Goal: Find specific page/section: Find specific page/section

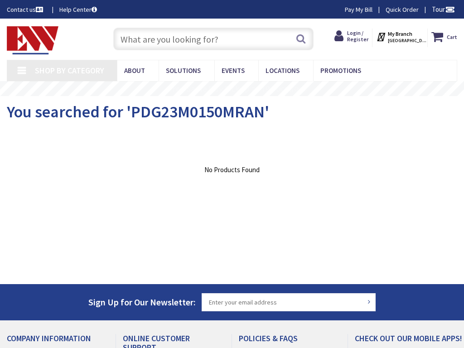
type input "[GEOGRAPHIC_DATA][US_STATE], [GEOGRAPHIC_DATA]"
